Goal: Task Accomplishment & Management: Complete application form

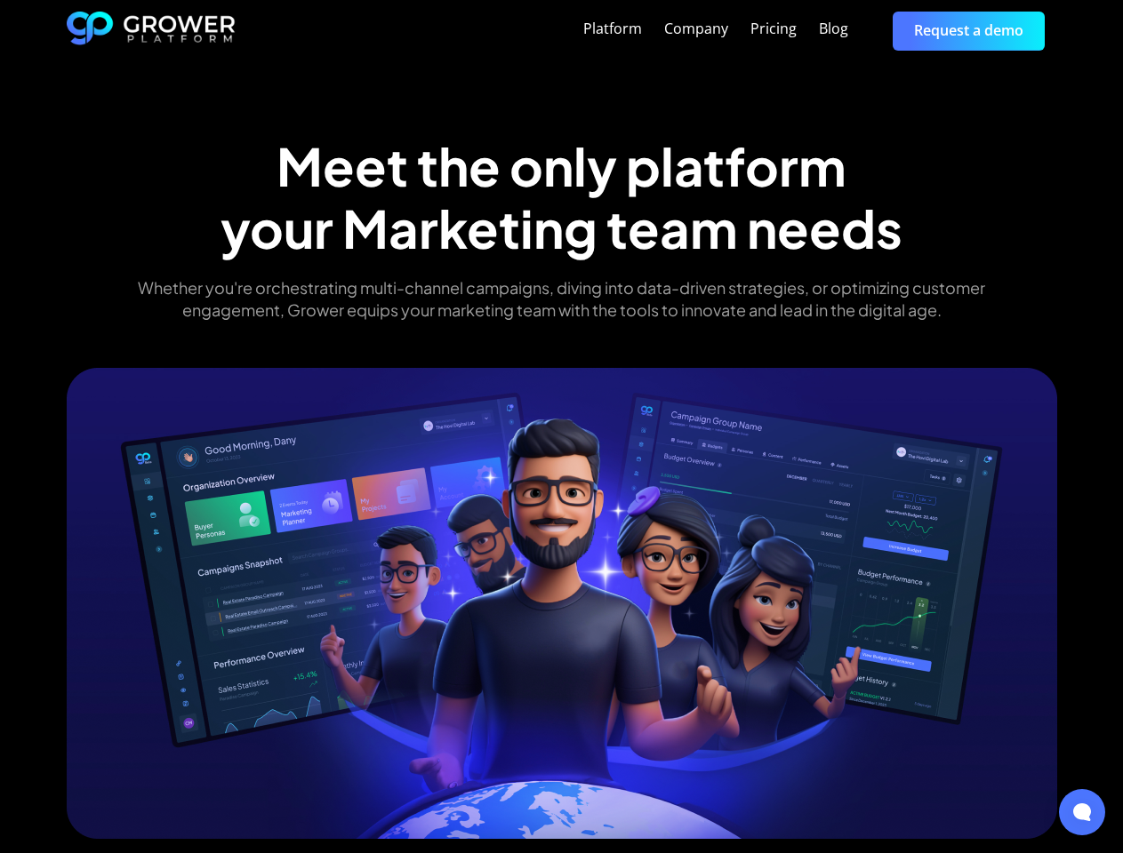
click at [646, 30] on div "Platform Company Pricing Blog Request a demo" at bounding box center [646, 31] width 821 height 38
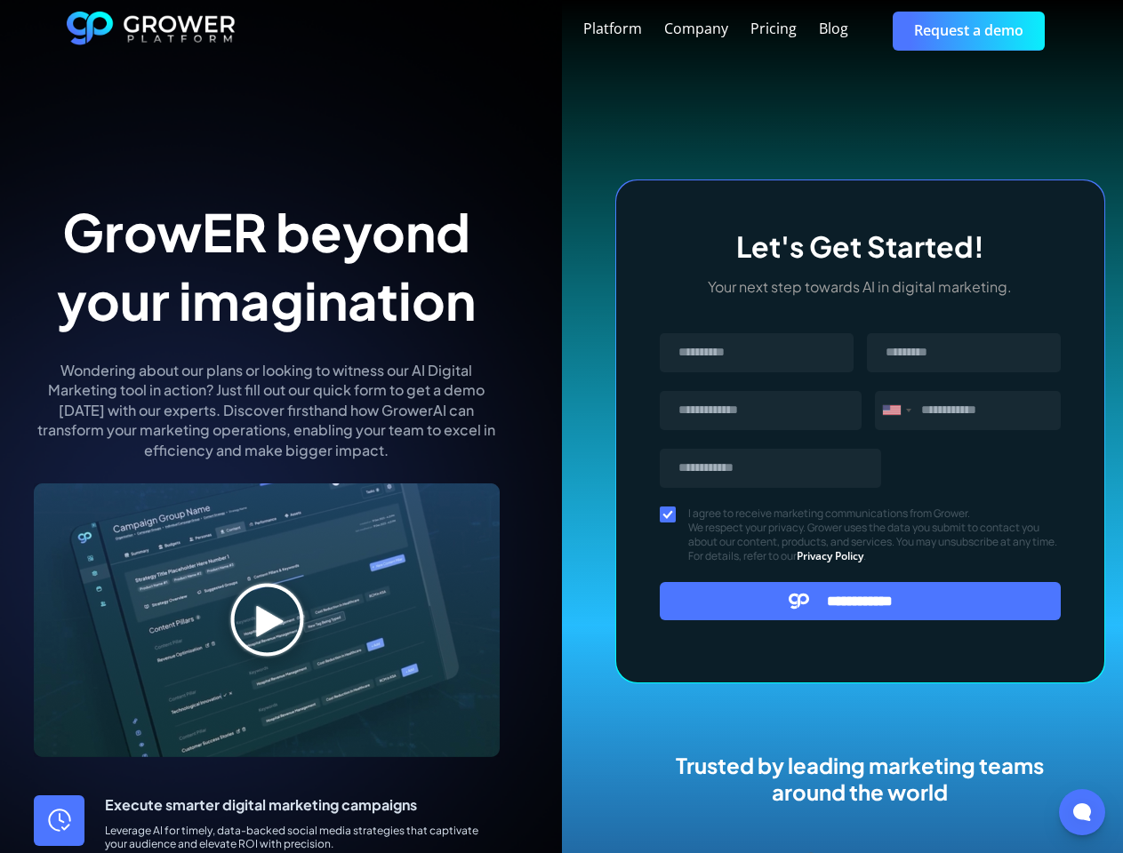
click at [646, 30] on div "Platform Company Pricing Blog Request a demo" at bounding box center [646, 31] width 821 height 38
click at [896, 411] on div "Message" at bounding box center [892, 410] width 18 height 10
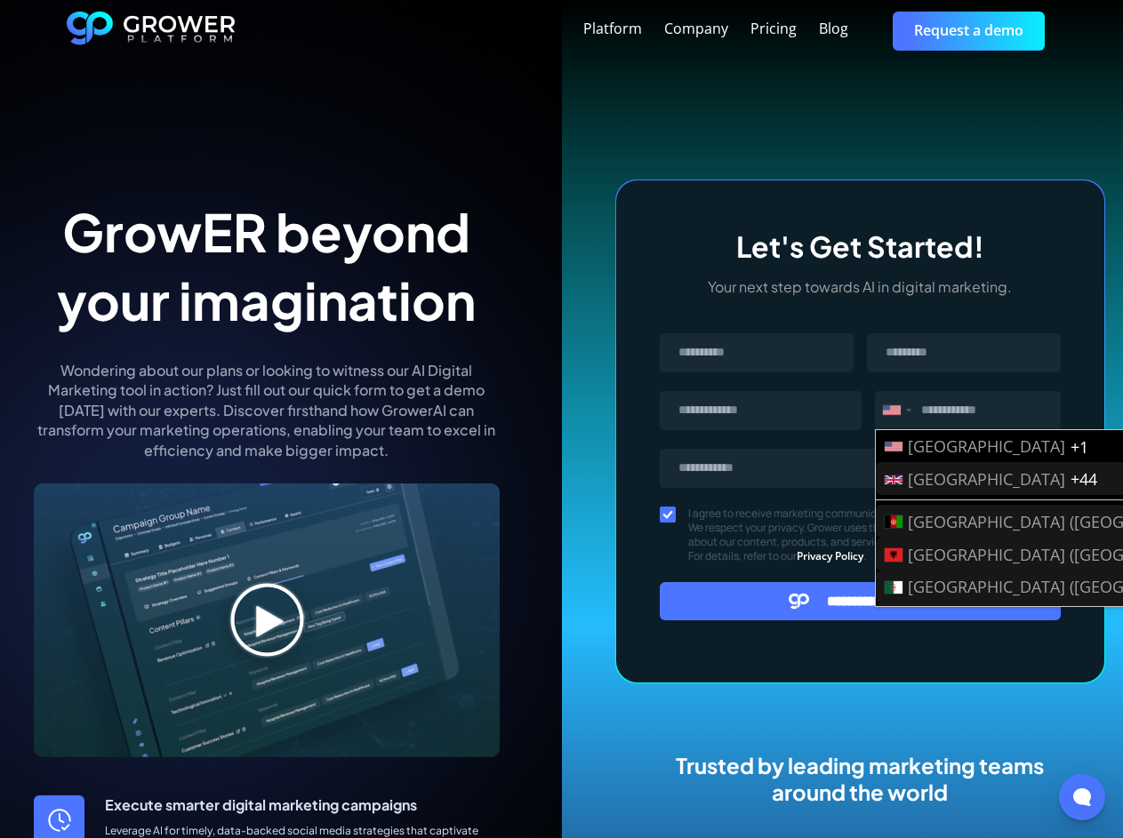
click at [860, 601] on input "**********" at bounding box center [861, 601] width 402 height 38
